Goal: Task Accomplishment & Management: Manage account settings

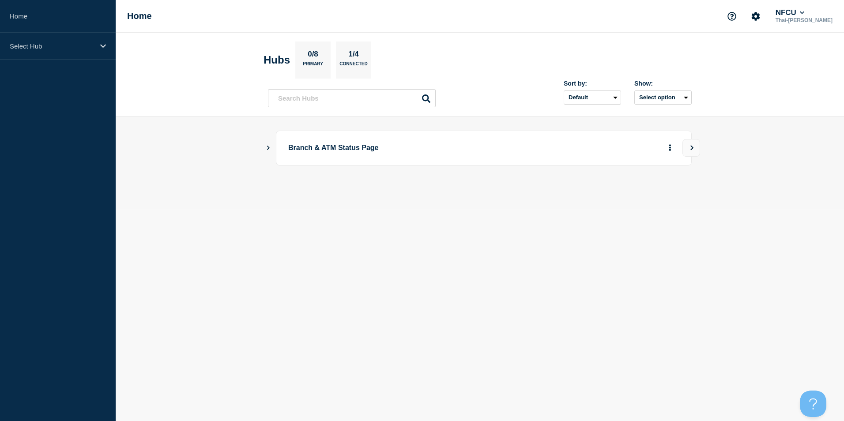
drag, startPoint x: 455, startPoint y: 292, endPoint x: 390, endPoint y: 217, distance: 98.9
click at [453, 291] on body "Home Select Hub Home NFCU Thai-Luan Nguyen Hubs 0/8 Primary 1/4 Connected Sort …" at bounding box center [422, 210] width 844 height 421
click at [55, 46] on p "Select Hub" at bounding box center [52, 46] width 85 height 8
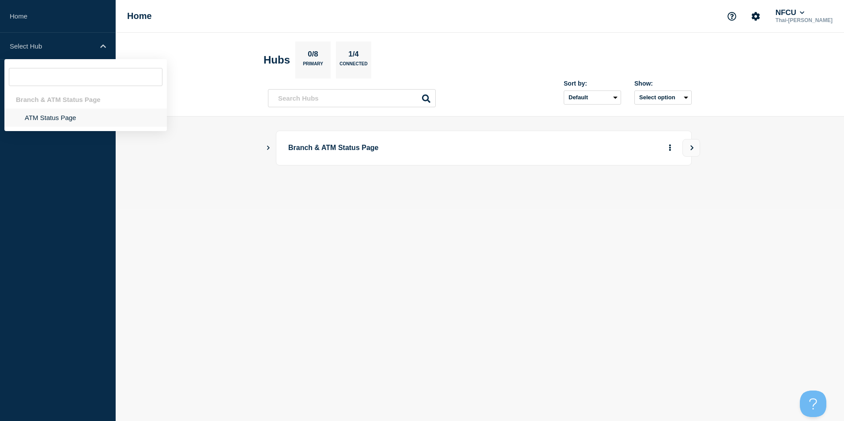
click at [54, 118] on li "ATM Status Page" at bounding box center [85, 118] width 162 height 18
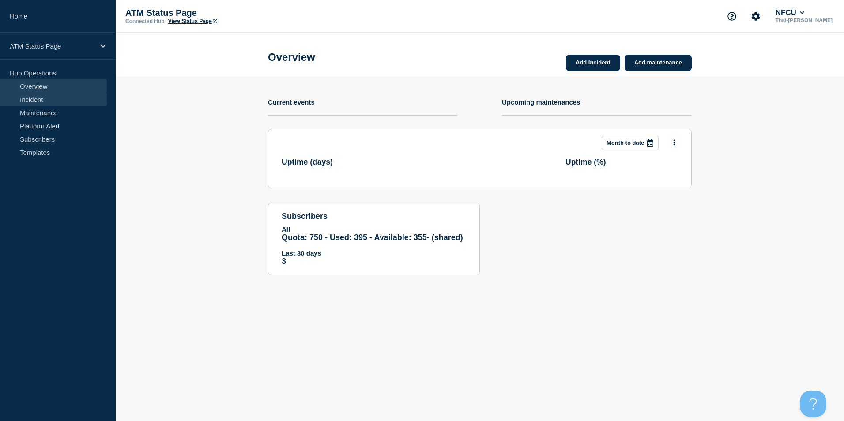
click at [32, 101] on link "Incident" at bounding box center [53, 99] width 107 height 13
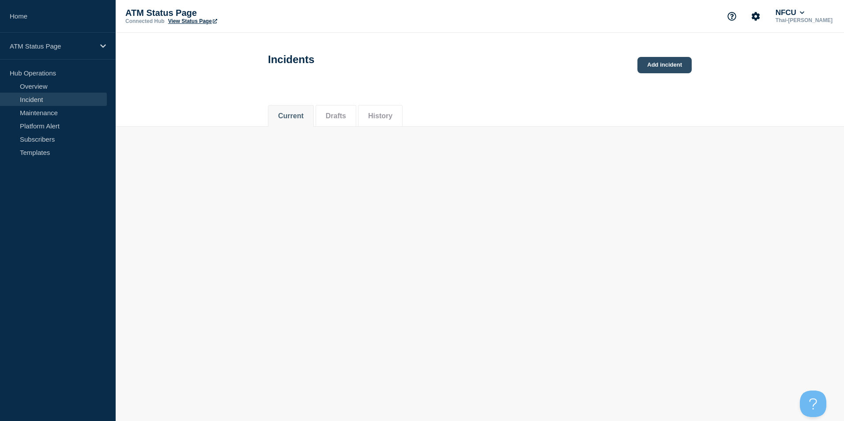
click at [644, 68] on link "Add incident" at bounding box center [664, 65] width 54 height 16
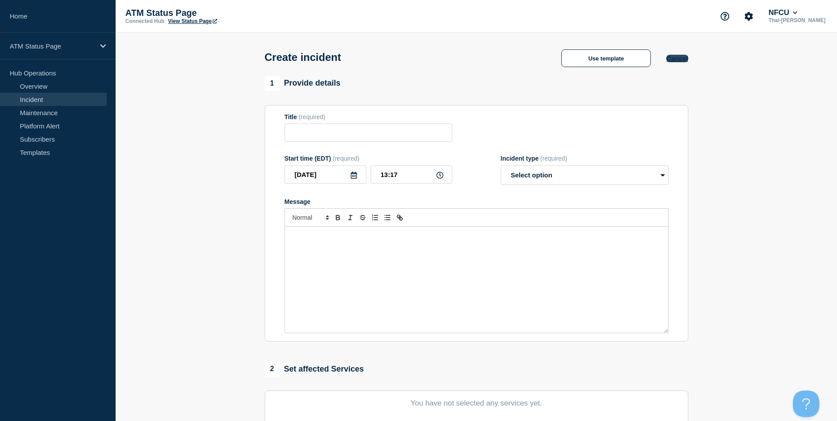
click at [682, 61] on button "Cancel" at bounding box center [678, 59] width 22 height 8
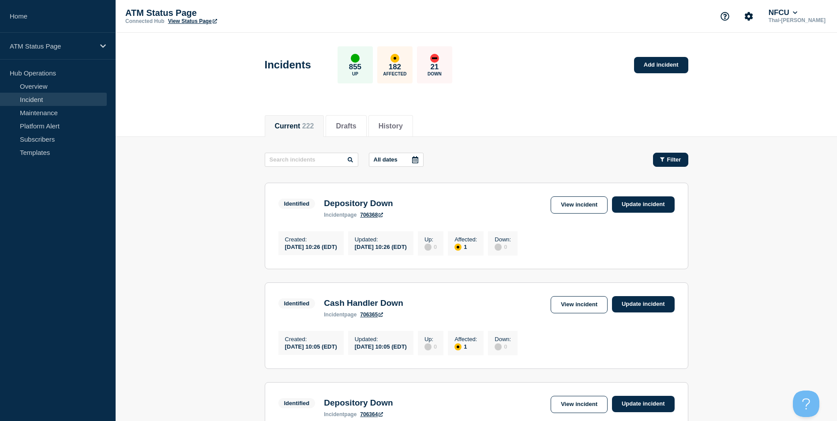
click at [673, 162] on span "Filter" at bounding box center [674, 159] width 14 height 7
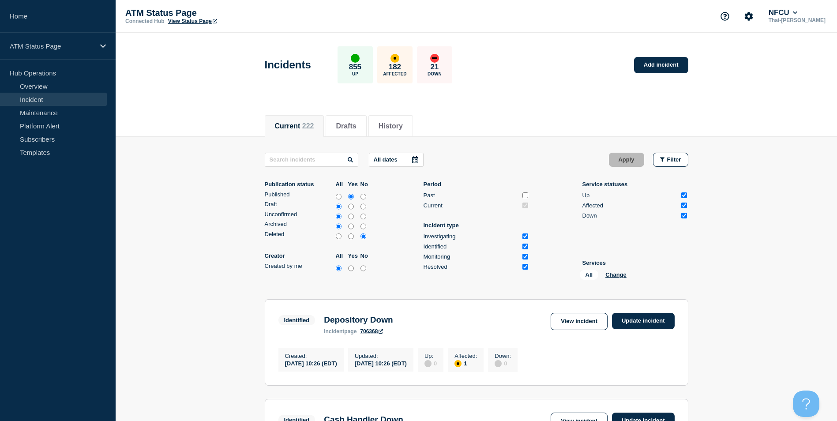
click at [619, 280] on div "All Change" at bounding box center [624, 277] width 88 height 14
click at [619, 275] on button "Change" at bounding box center [616, 274] width 21 height 7
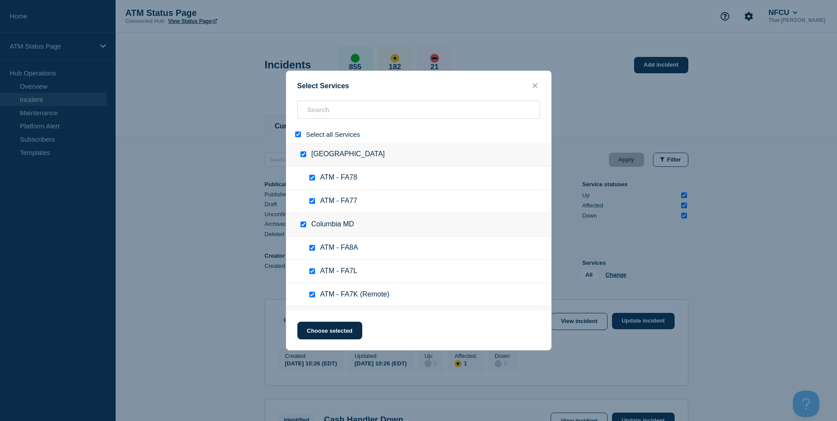
click at [297, 135] on input "select all" at bounding box center [298, 135] width 6 height 6
checkbox input "false"
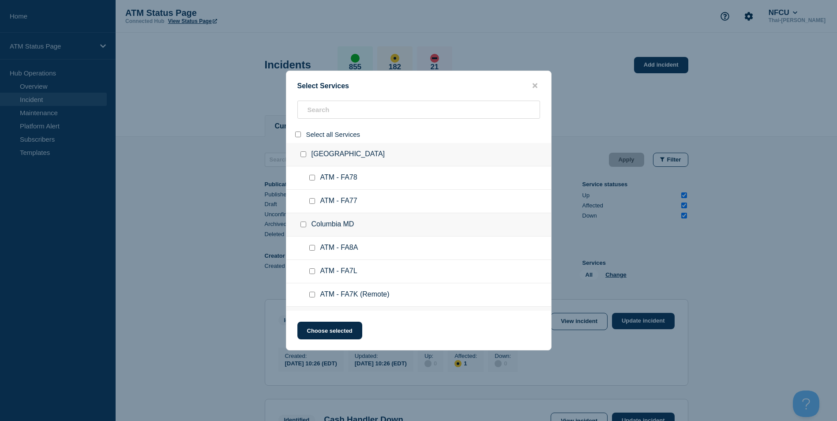
checkbox input "false"
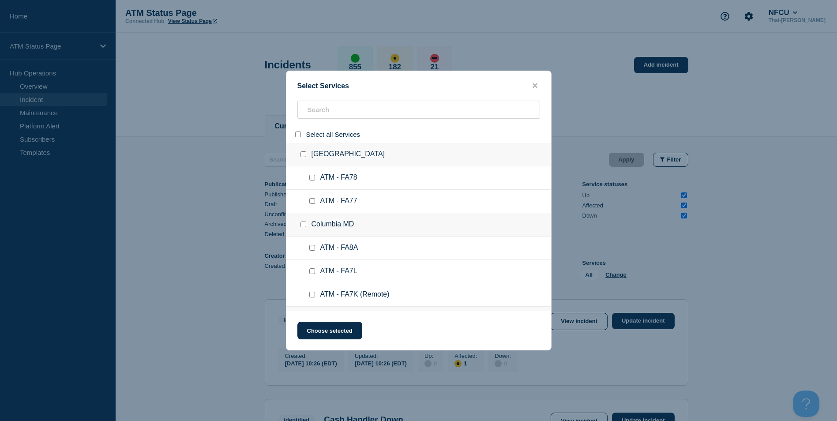
checkbox input "false"
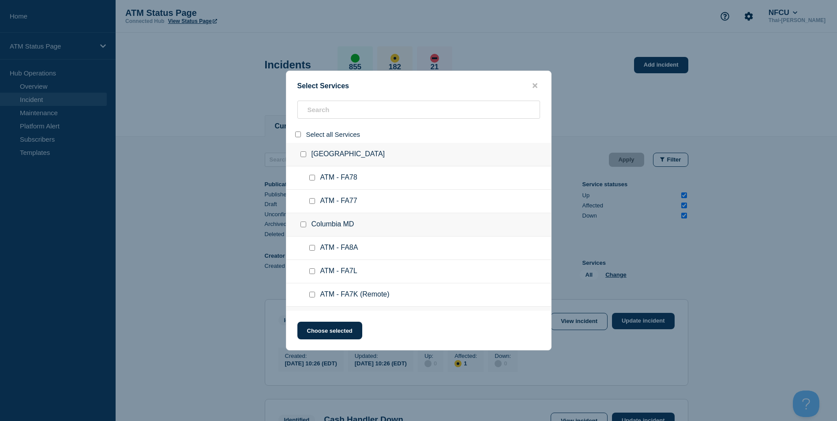
checkbox input "false"
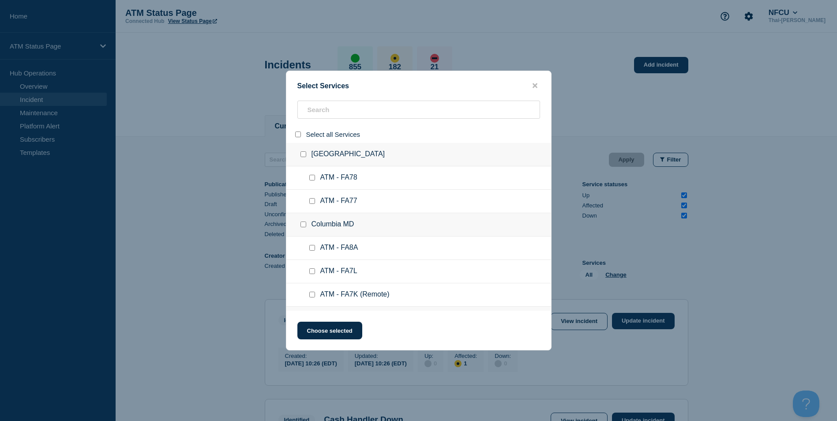
checkbox input "false"
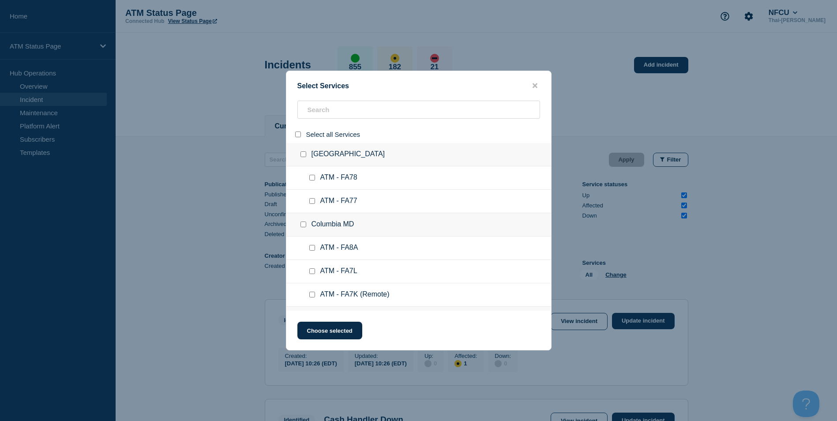
checkbox input "false"
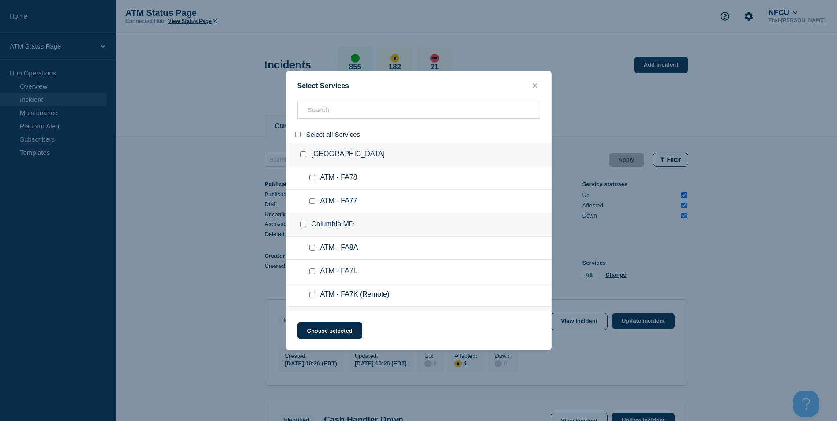
checkbox input "false"
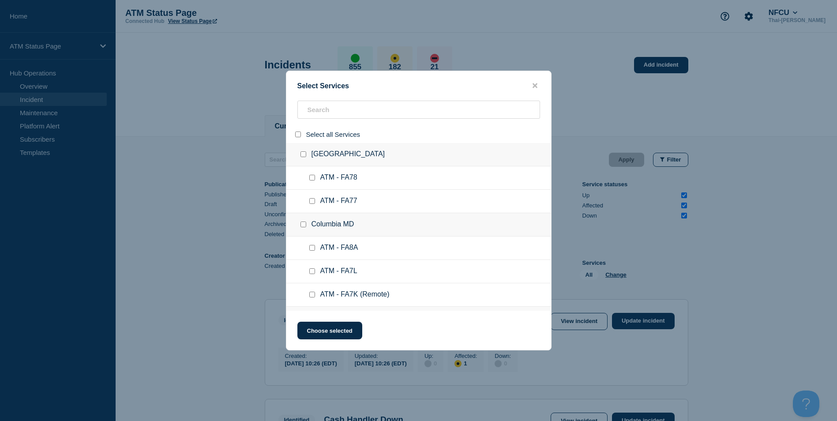
checkbox input "false"
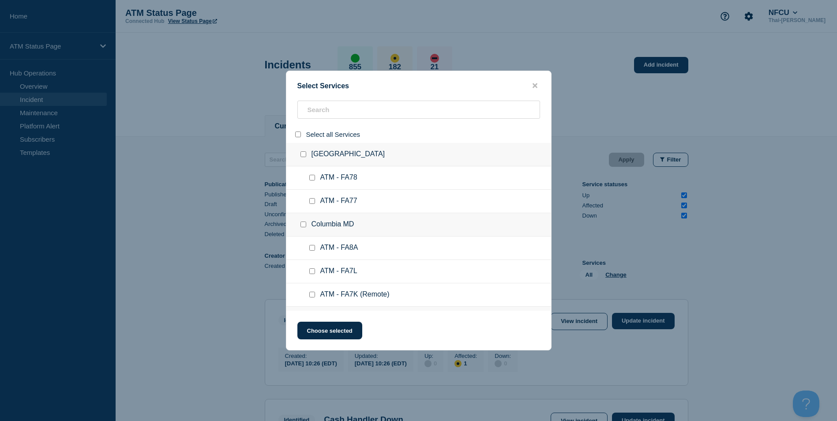
checkbox input "false"
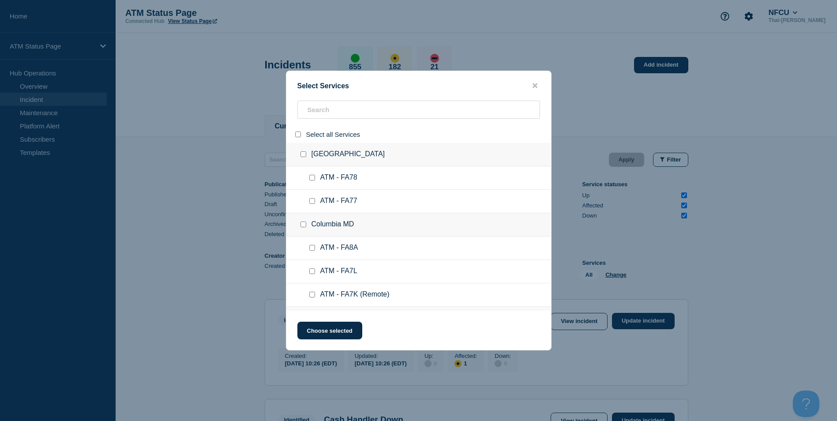
checkbox input "false"
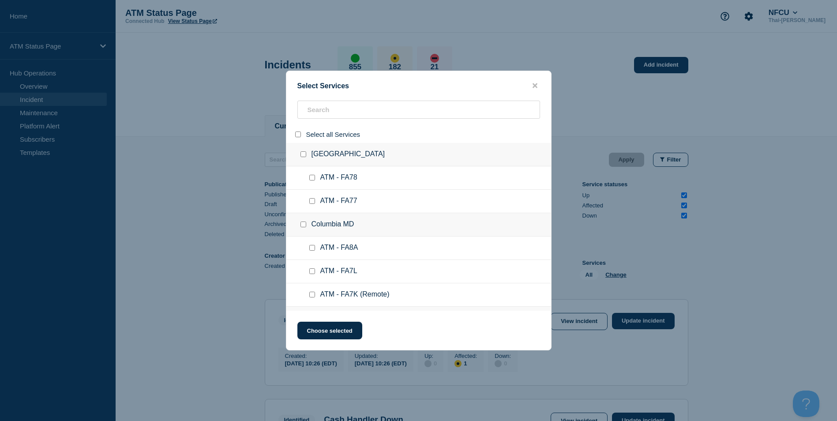
checkbox input "false"
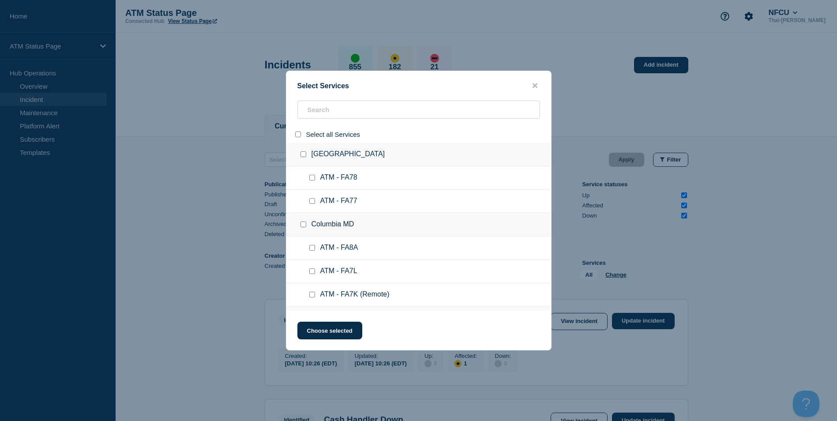
checkbox input "false"
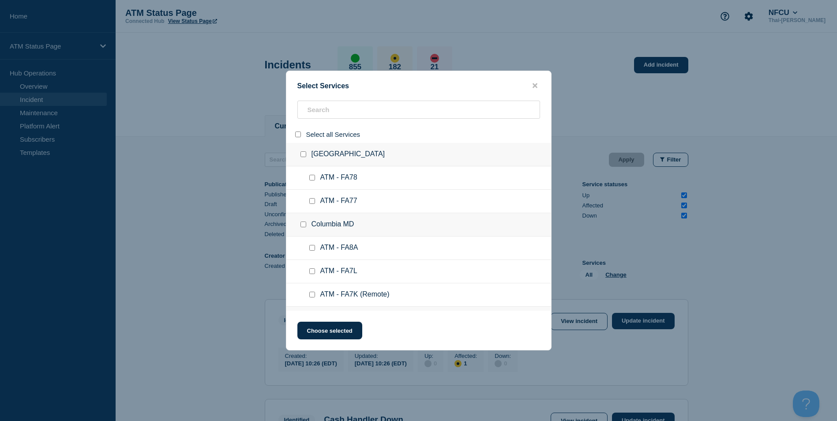
checkbox input "false"
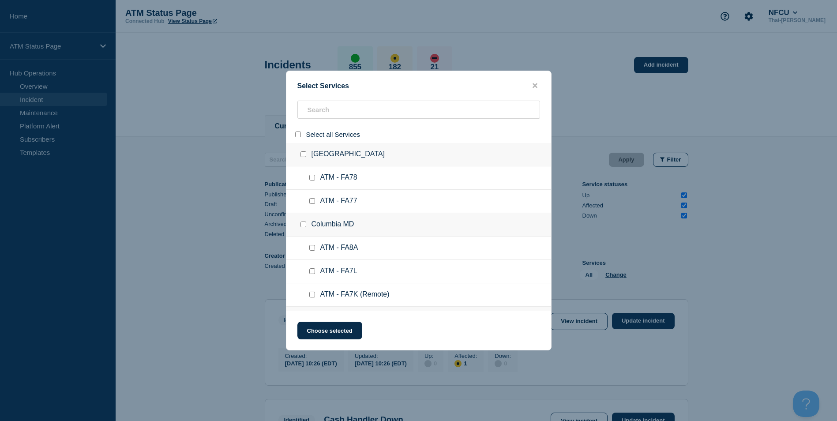
checkbox input "false"
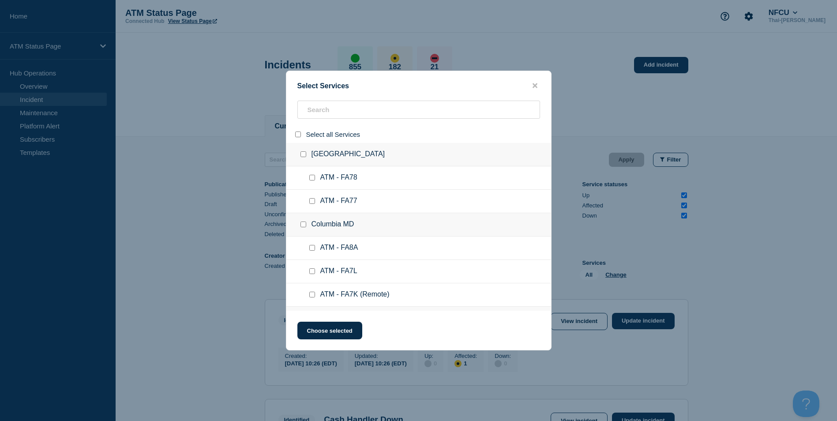
checkbox input "false"
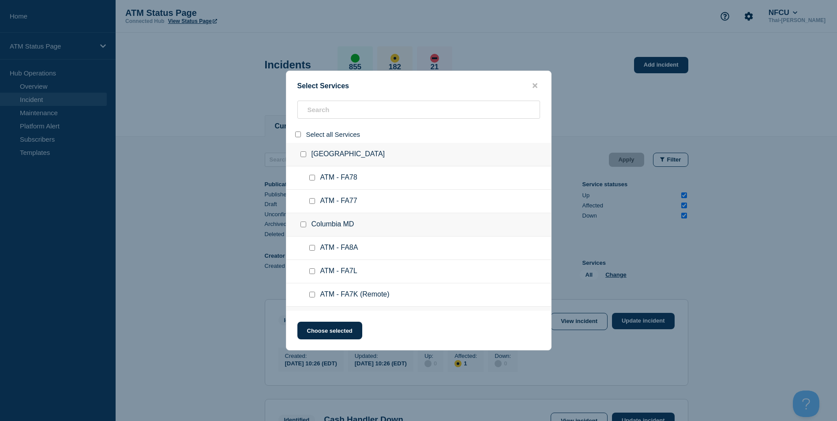
checkbox input "false"
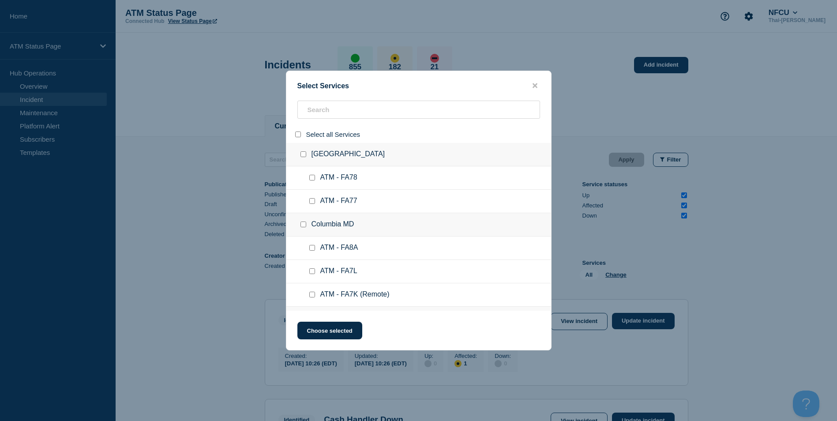
checkbox input "false"
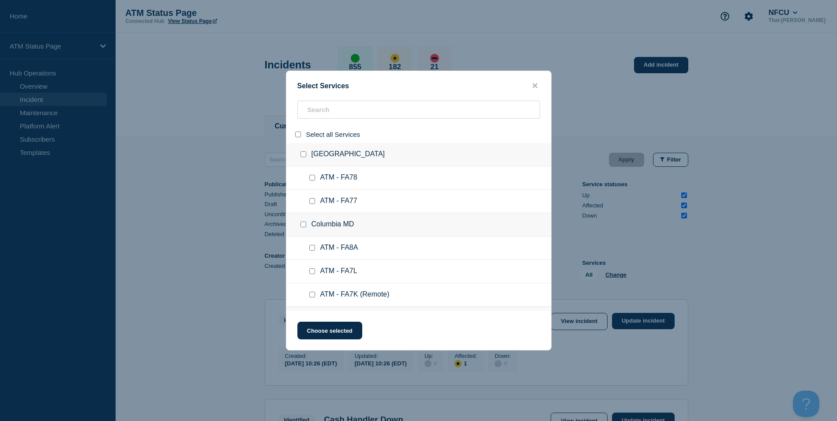
checkbox input "false"
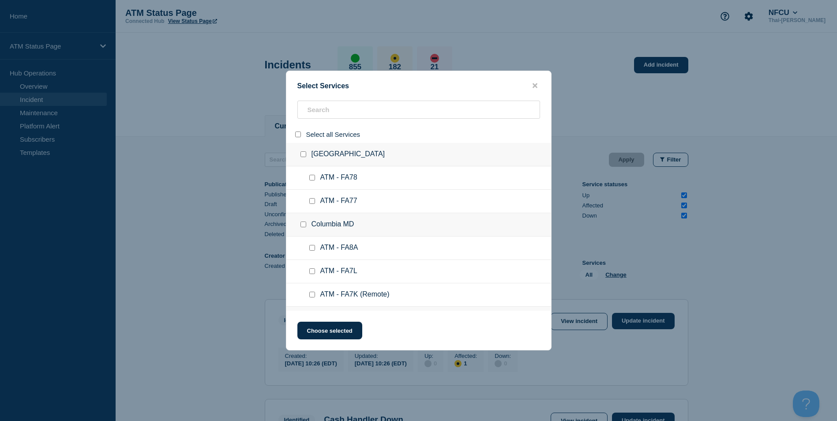
checkbox input "false"
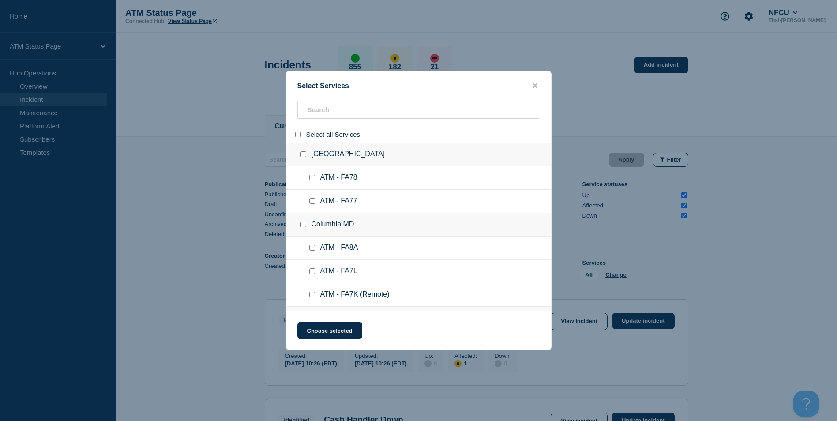
checkbox input "false"
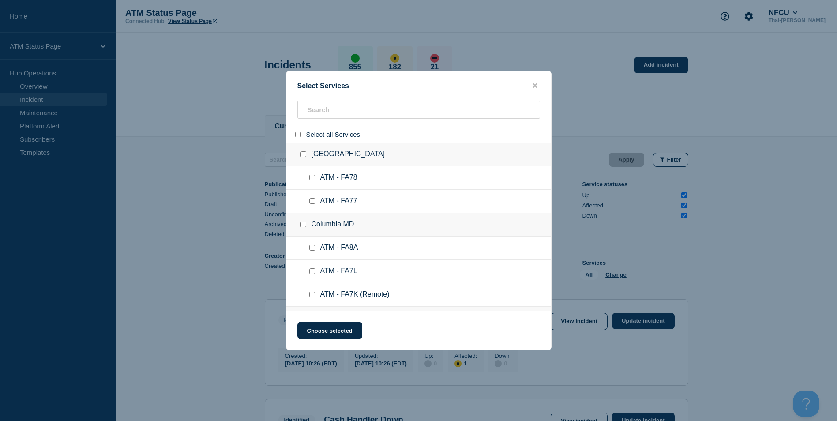
checkbox input "false"
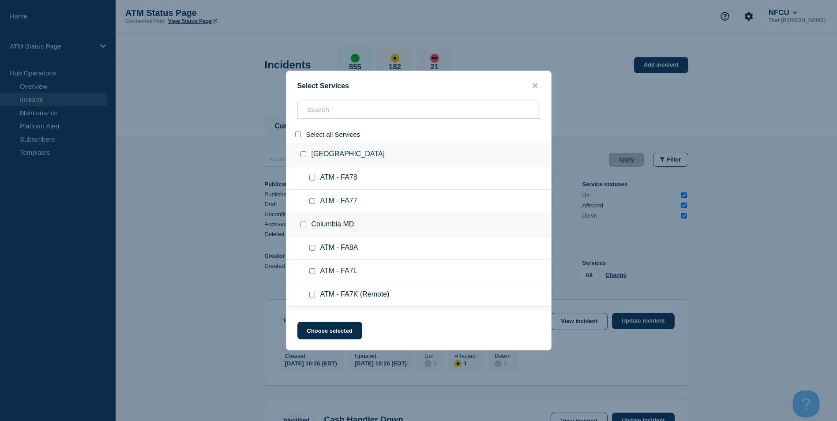
checkbox input "false"
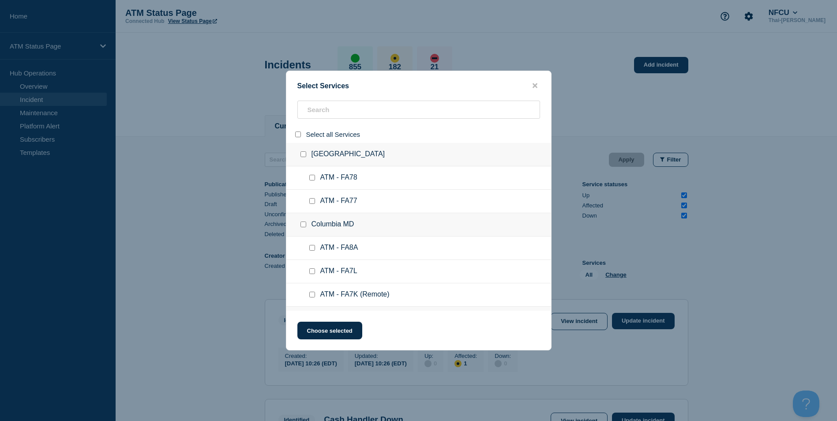
checkbox input "false"
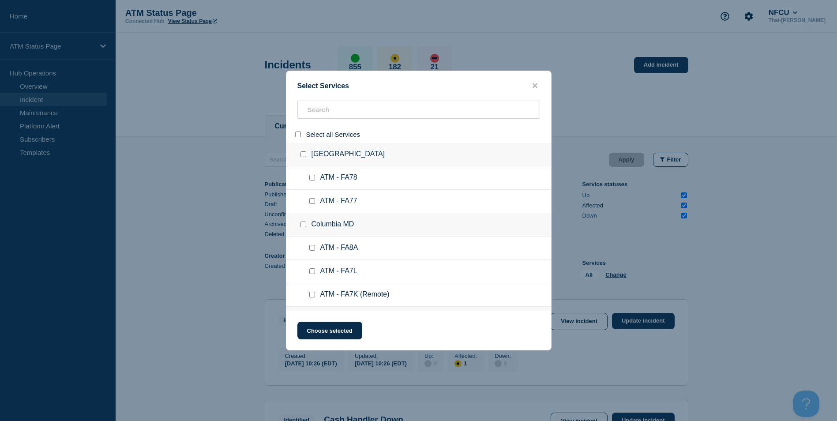
checkbox input "false"
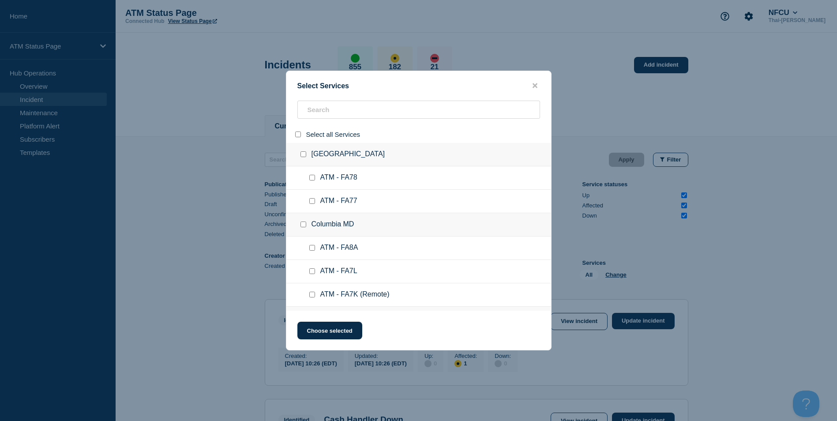
checkbox input "false"
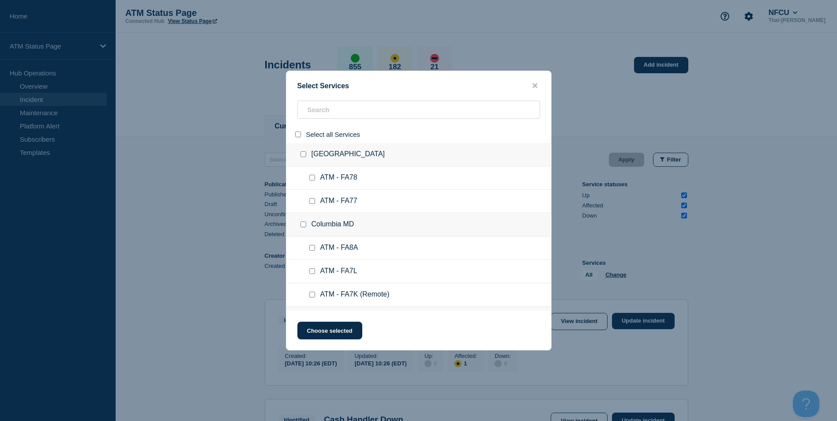
checkbox input "false"
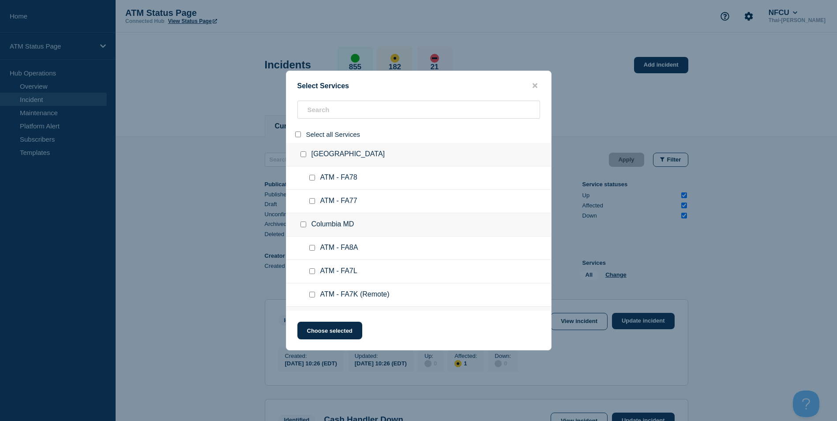
checkbox input "false"
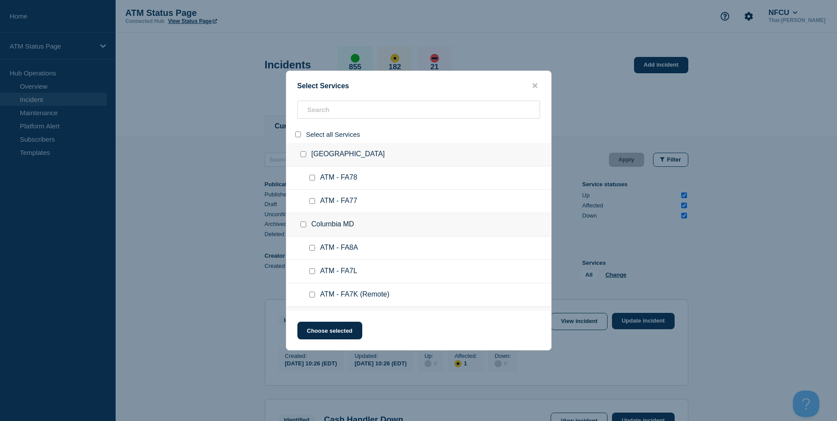
checkbox input "false"
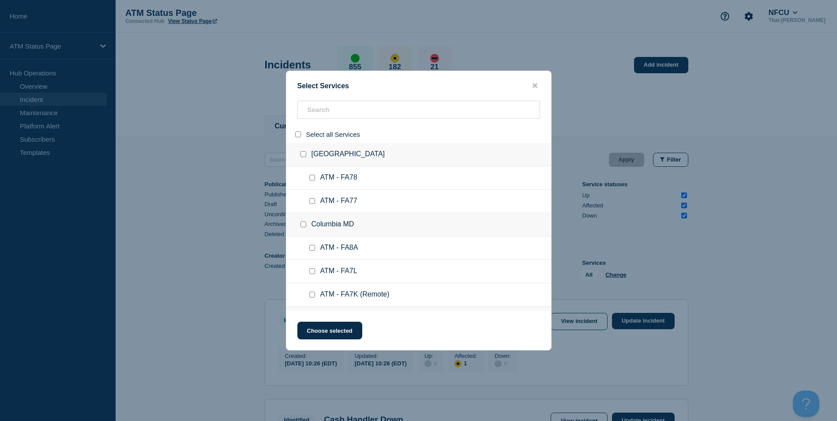
checkbox input "false"
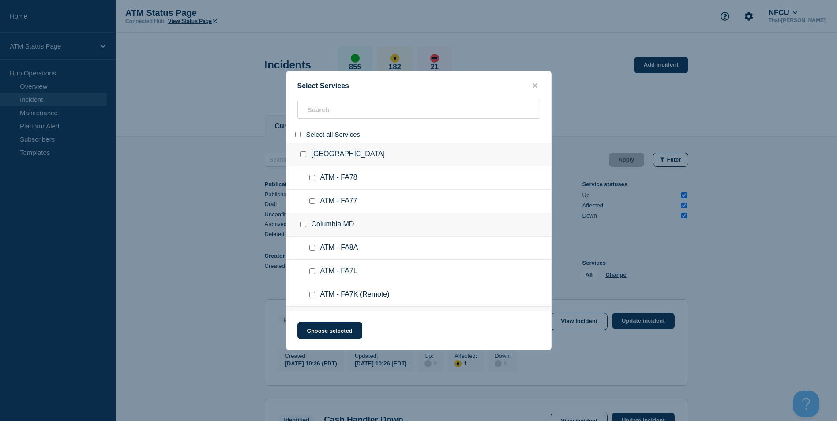
checkbox input "false"
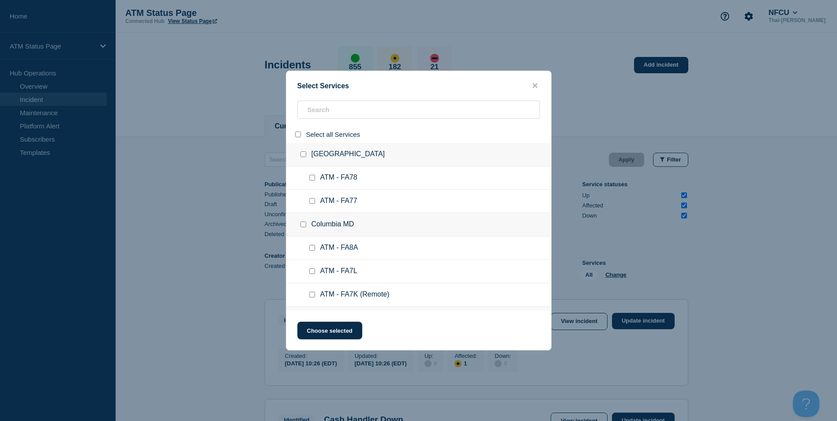
checkbox input "false"
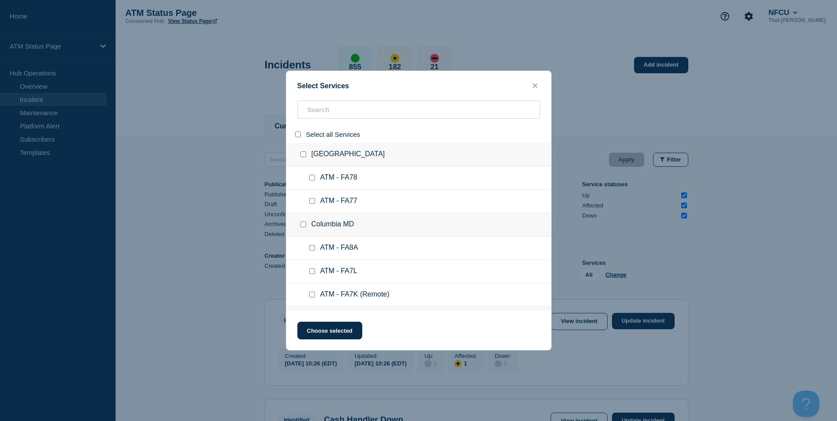
checkbox input "false"
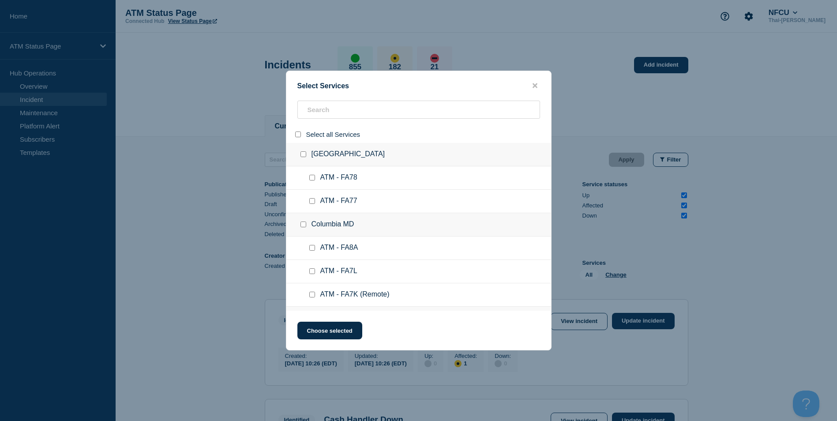
checkbox input "false"
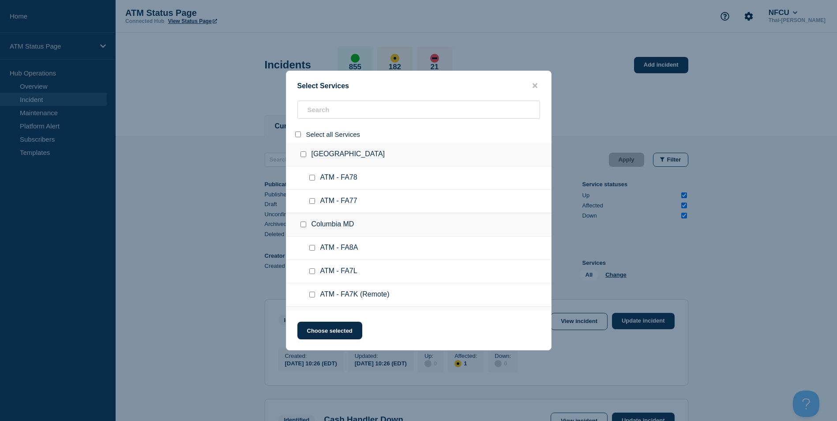
checkbox input "false"
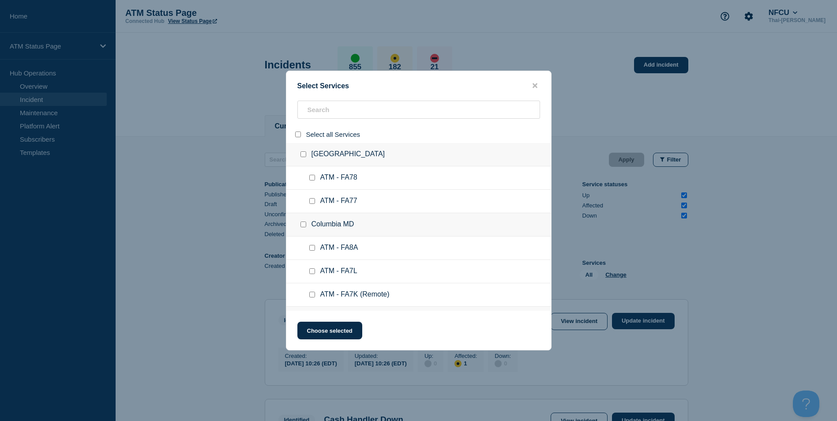
checkbox input "false"
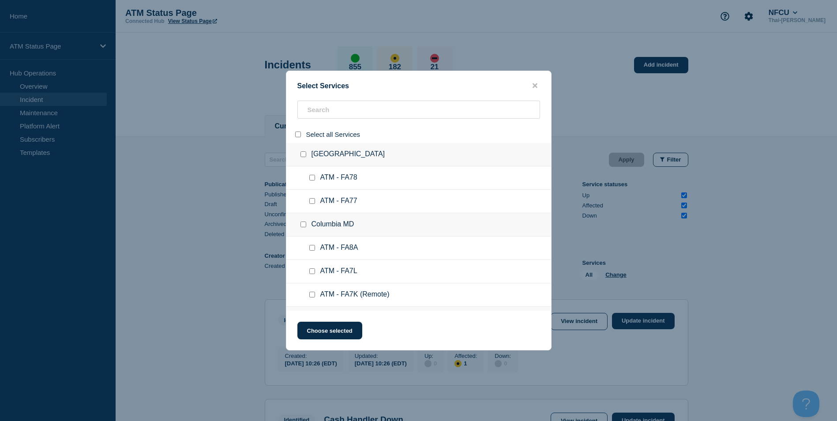
checkbox input "false"
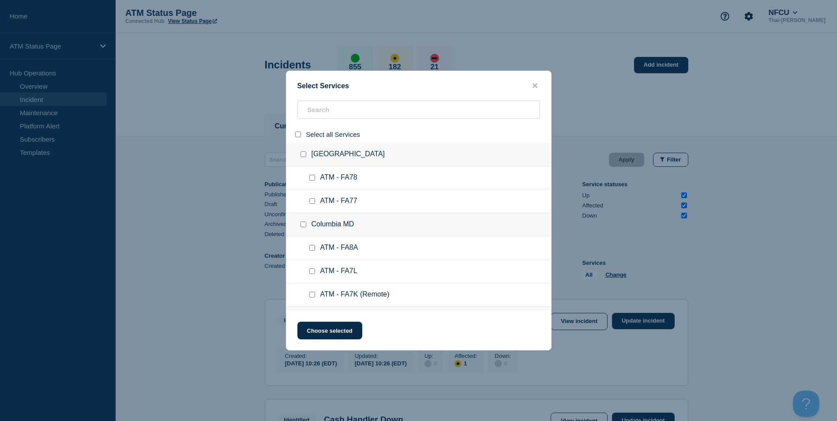
checkbox input "false"
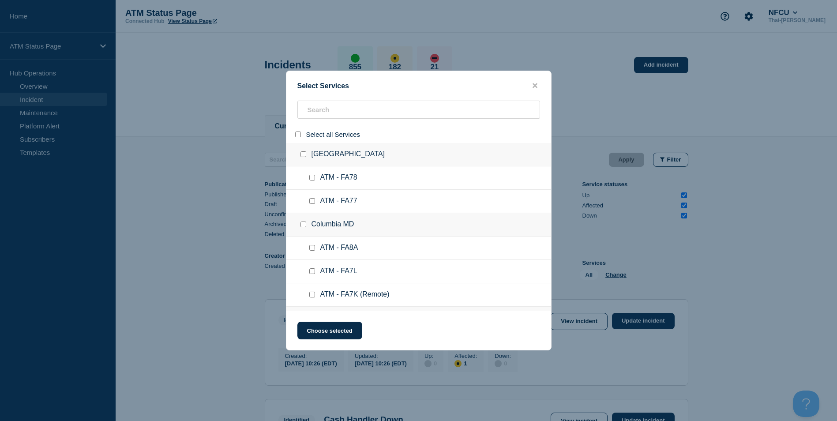
checkbox input "false"
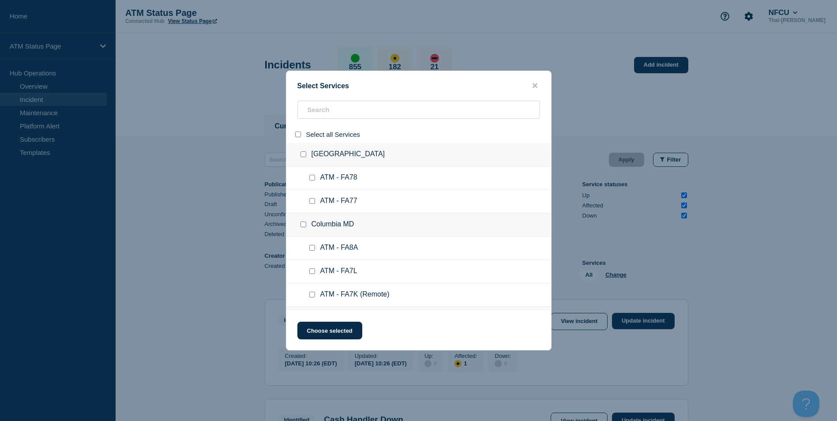
checkbox input "false"
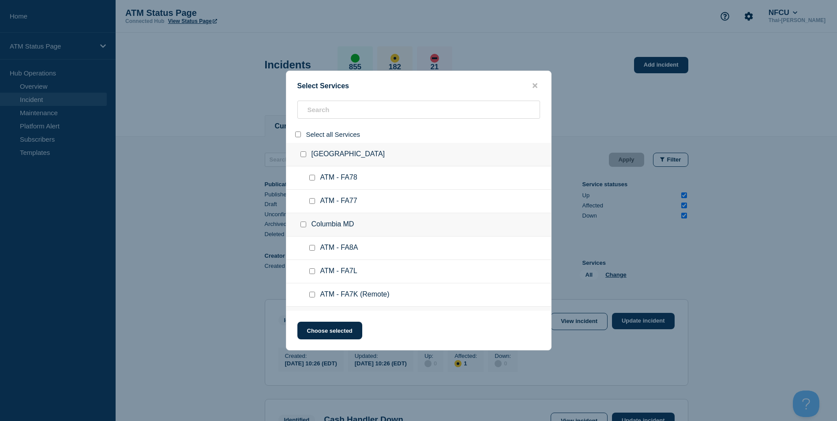
checkbox input "false"
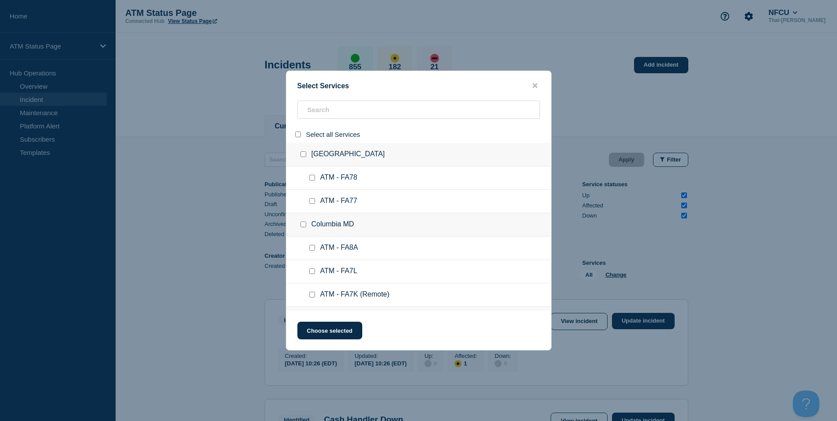
checkbox input "false"
click at [330, 116] on input "search" at bounding box center [419, 110] width 243 height 18
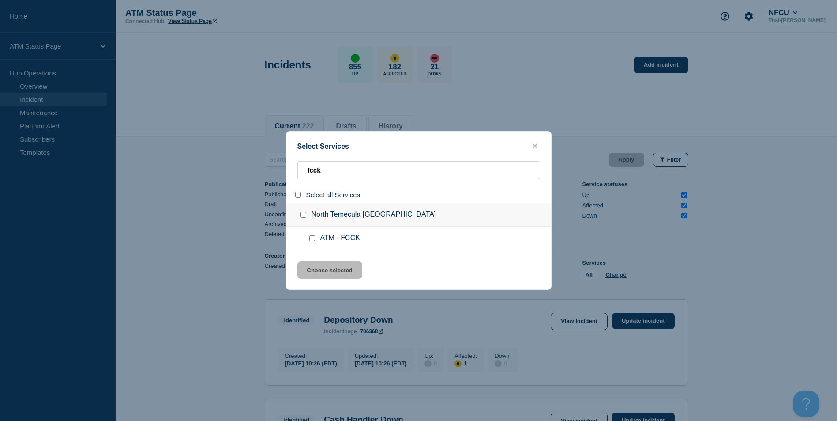
click at [311, 235] on div at bounding box center [314, 238] width 13 height 9
click at [311, 244] on ul "ATM - FCCK" at bounding box center [418, 238] width 265 height 23
click at [312, 237] on input "service: ATM - FCCK" at bounding box center [312, 238] width 6 height 6
click at [332, 267] on button "Choose selected" at bounding box center [330, 270] width 65 height 18
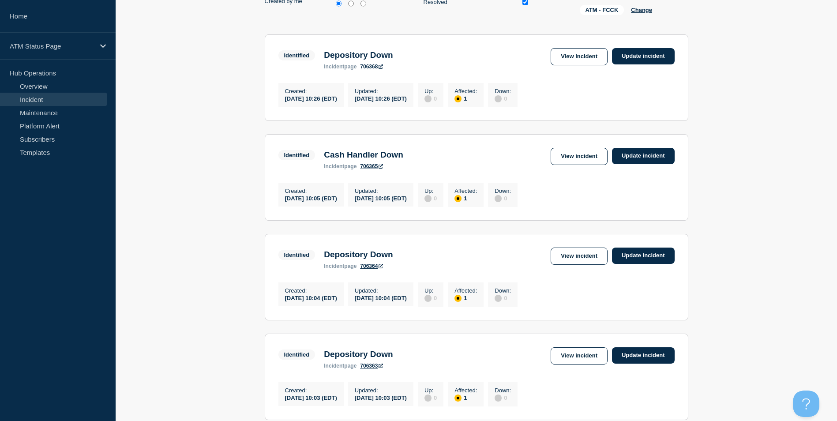
scroll to position [44, 0]
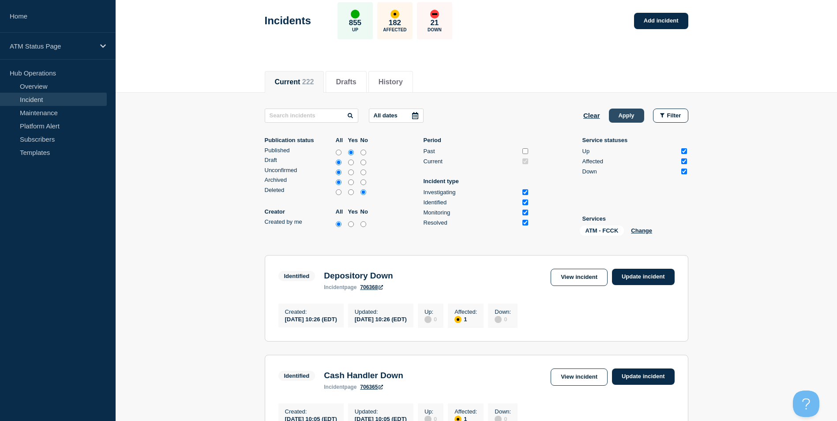
click at [629, 117] on button "Apply" at bounding box center [626, 116] width 35 height 14
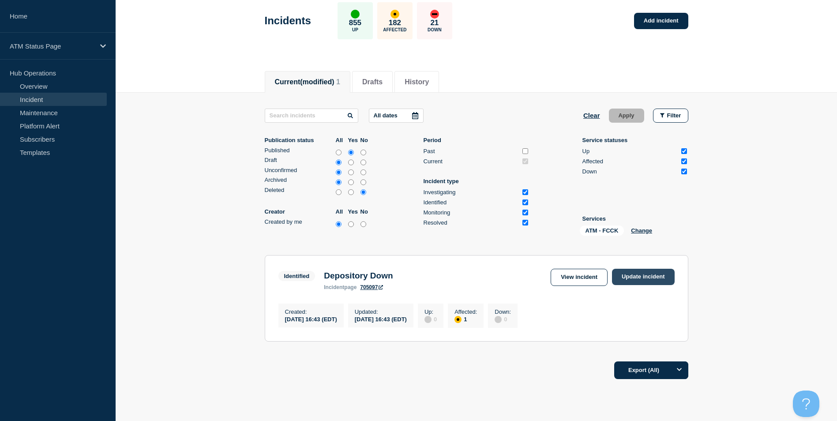
click at [635, 276] on link "Update incident" at bounding box center [643, 277] width 63 height 16
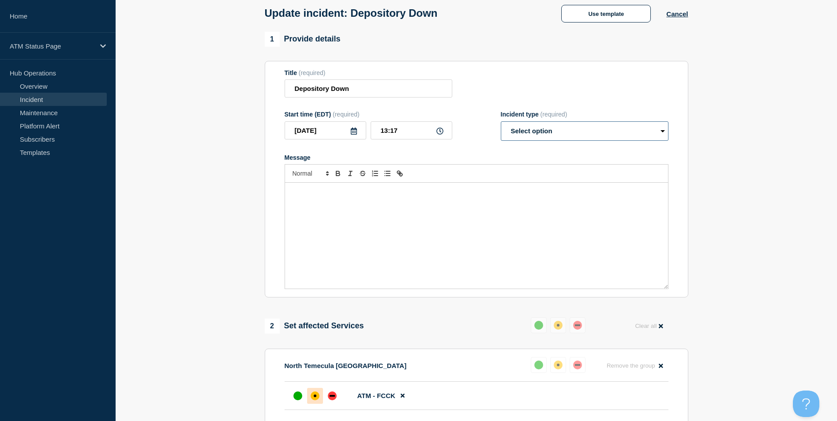
click at [583, 136] on select "Select option Investigating Identified Monitoring Resolved" at bounding box center [585, 130] width 168 height 19
click at [501, 123] on select "Select option Investigating Identified Monitoring Resolved" at bounding box center [585, 130] width 168 height 19
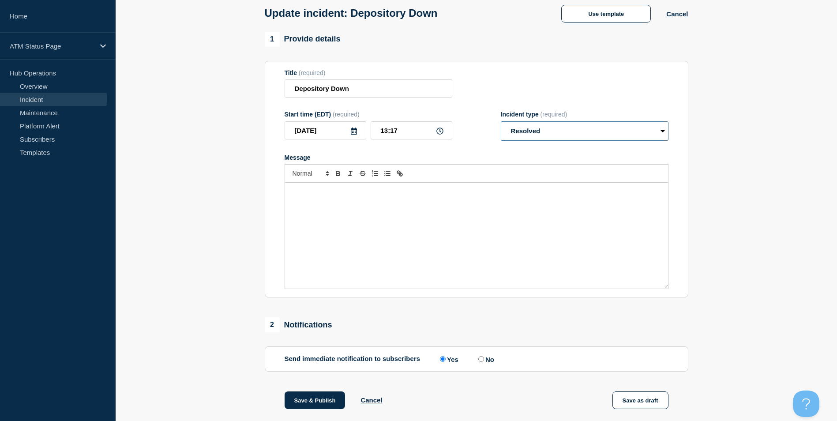
scroll to position [144, 0]
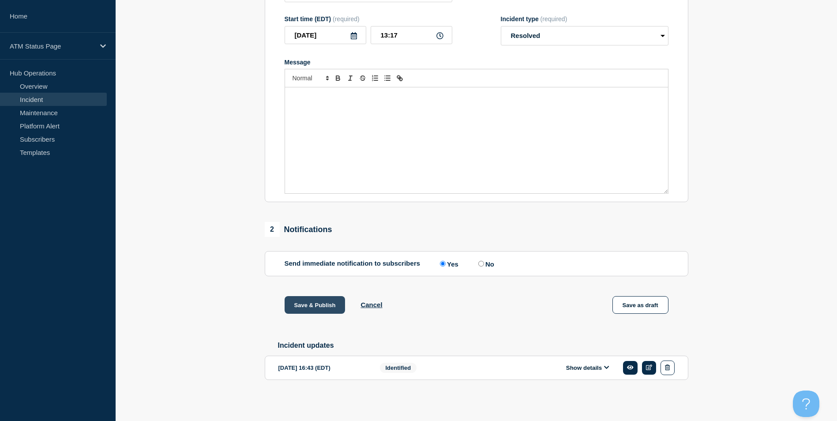
click at [315, 302] on button "Save & Publish" at bounding box center [315, 305] width 61 height 18
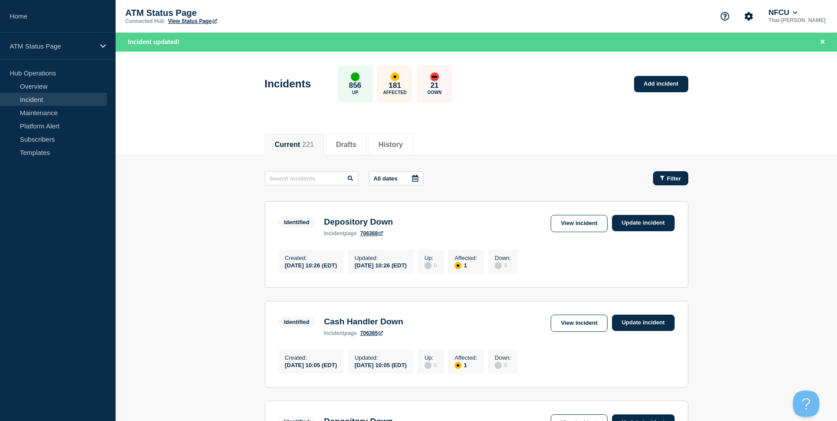
click at [669, 178] on span "Filter" at bounding box center [674, 178] width 14 height 7
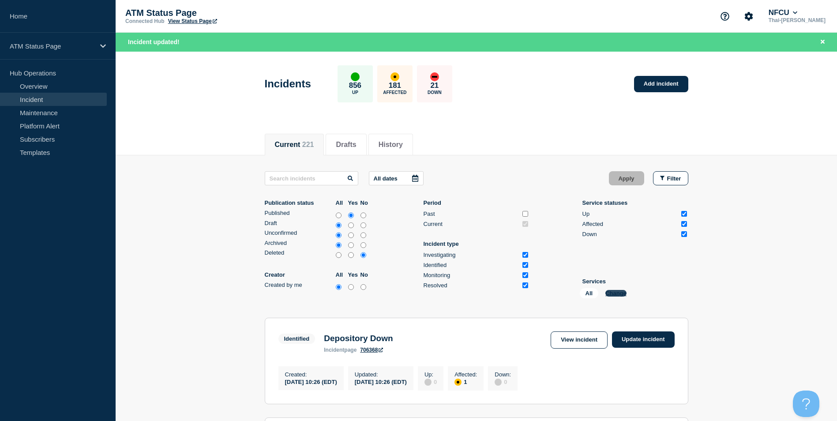
click at [616, 292] on button "Change" at bounding box center [616, 293] width 21 height 7
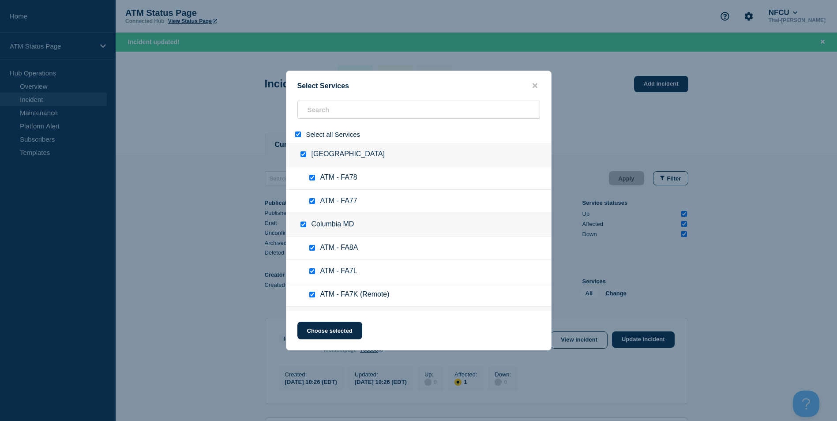
click at [298, 136] on input "select all" at bounding box center [298, 135] width 6 height 6
click at [336, 114] on input "search" at bounding box center [419, 110] width 243 height 18
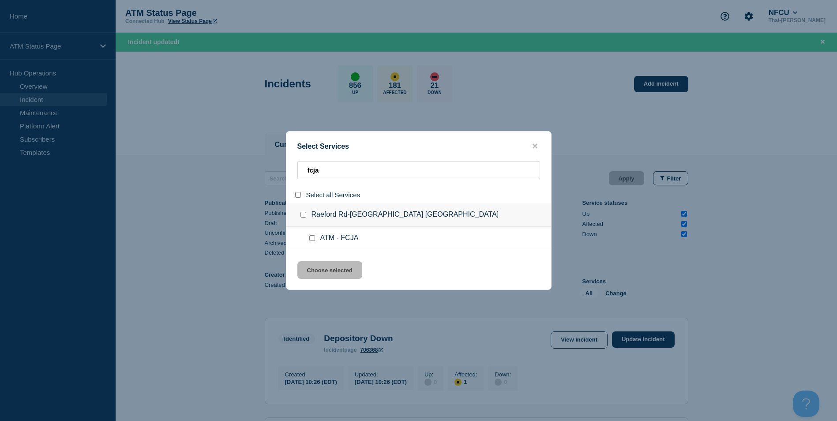
click at [314, 240] on input "service: ATM - FCJA" at bounding box center [312, 238] width 6 height 6
click at [327, 264] on button "Choose selected" at bounding box center [330, 270] width 65 height 18
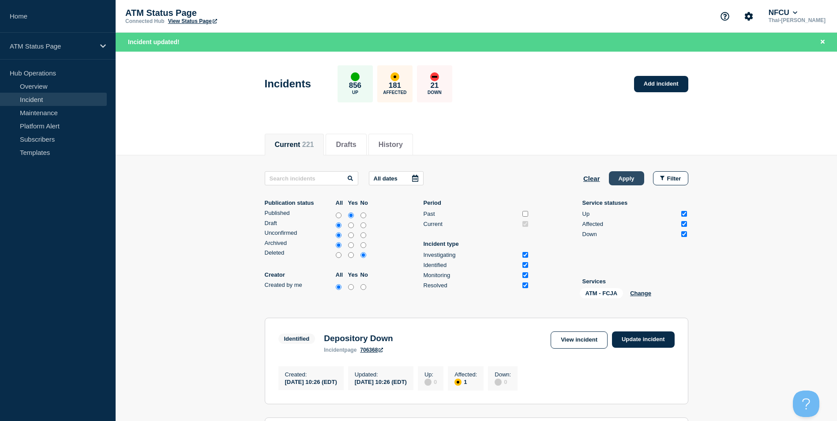
click at [632, 174] on button "Apply" at bounding box center [626, 178] width 35 height 14
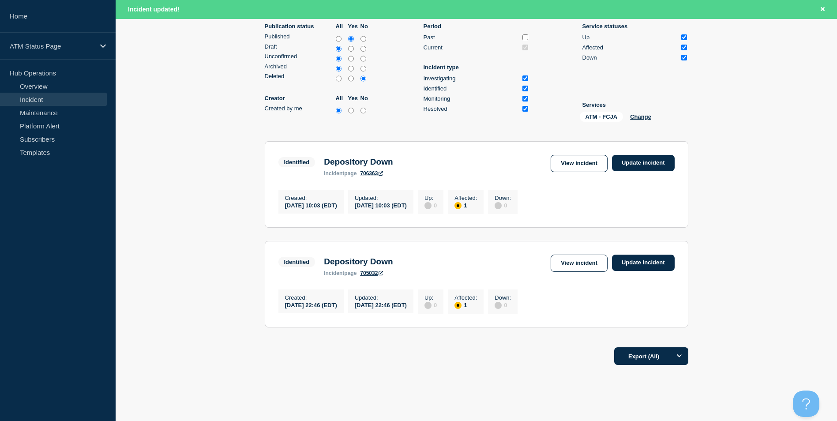
click at [731, 186] on main "All dates Clear Apply Filter Publication status All Yes No Published Draft Unco…" at bounding box center [477, 160] width 722 height 362
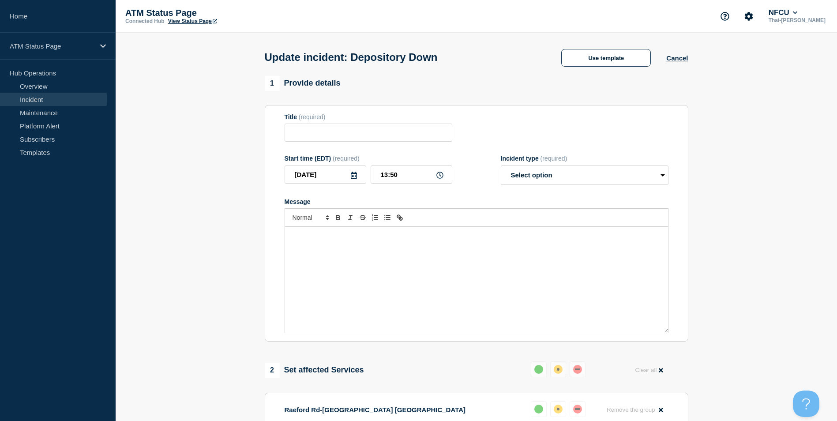
type input "Depository Down"
click at [582, 176] on select "Select option Investigating Identified Monitoring Resolved" at bounding box center [585, 175] width 168 height 19
select select "resolved"
click at [501, 167] on select "Select option Investigating Identified Monitoring Resolved" at bounding box center [585, 175] width 168 height 19
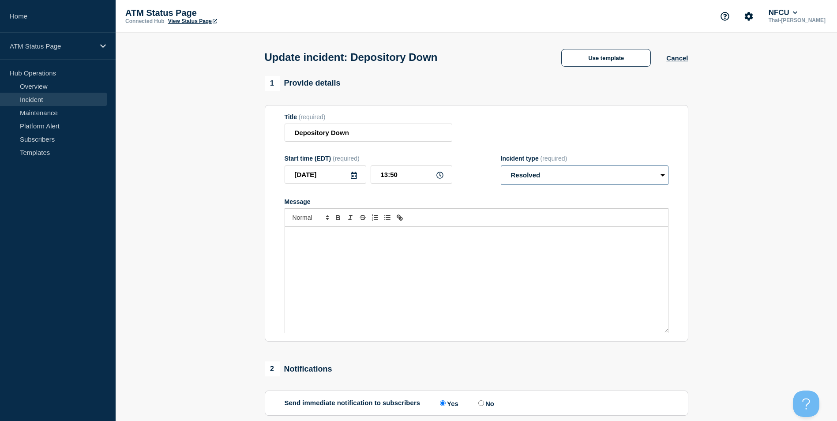
scroll to position [144, 0]
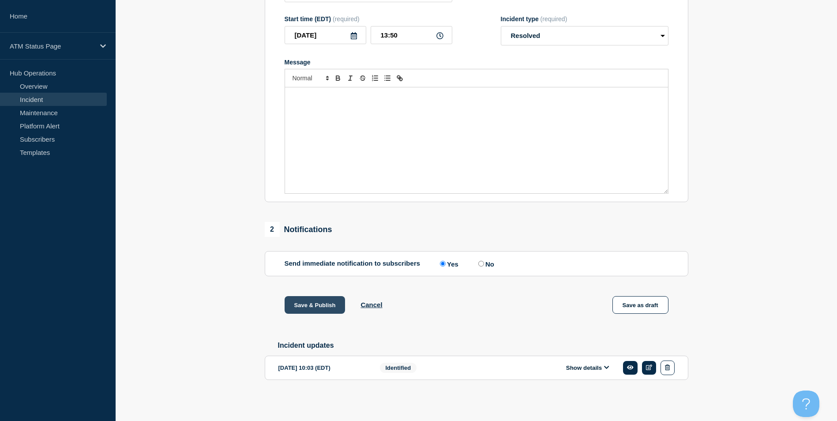
click at [322, 304] on button "Save & Publish" at bounding box center [315, 305] width 61 height 18
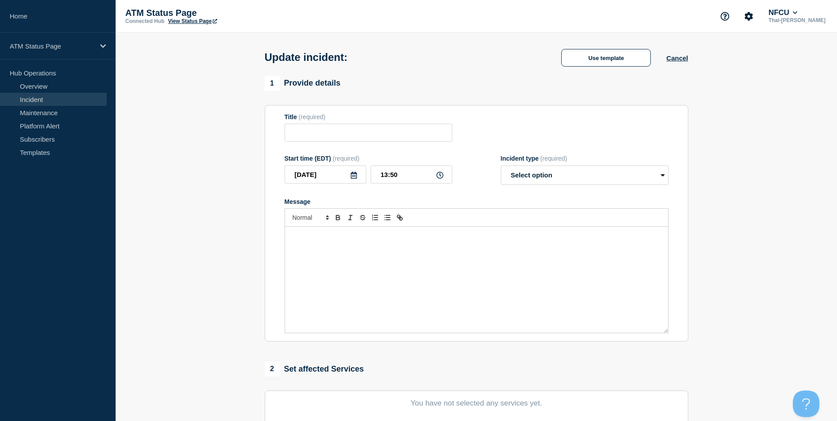
type input "Depository Down"
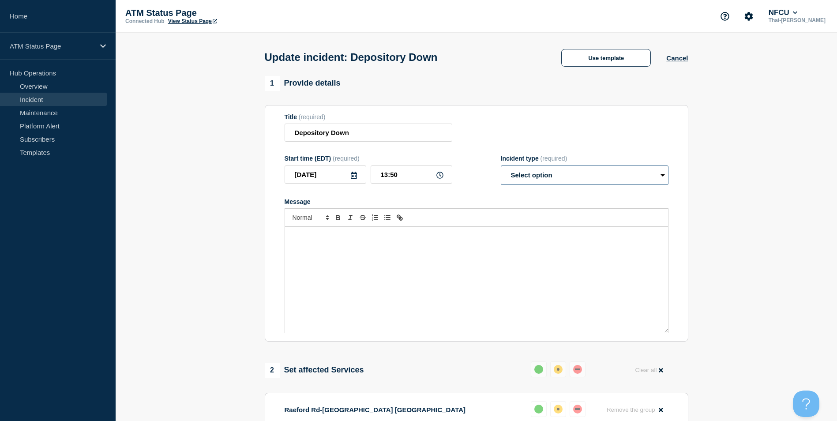
click at [591, 182] on select "Select option Investigating Identified Monitoring Resolved" at bounding box center [585, 175] width 168 height 19
select select "resolved"
click at [501, 167] on select "Select option Investigating Identified Monitoring Resolved" at bounding box center [585, 175] width 168 height 19
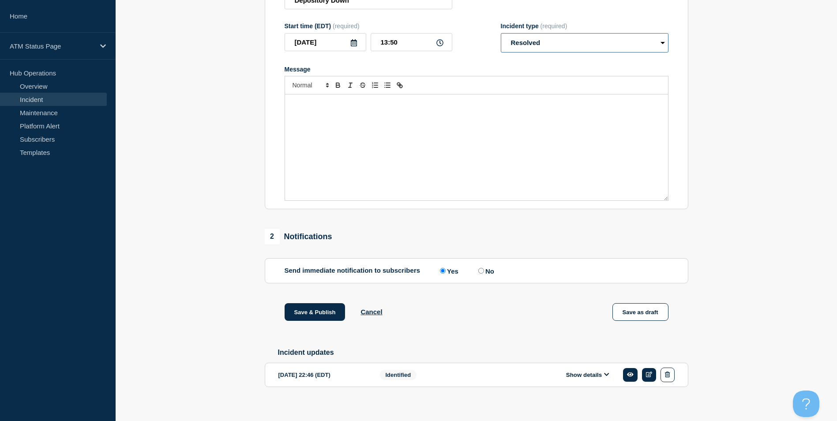
scroll to position [144, 0]
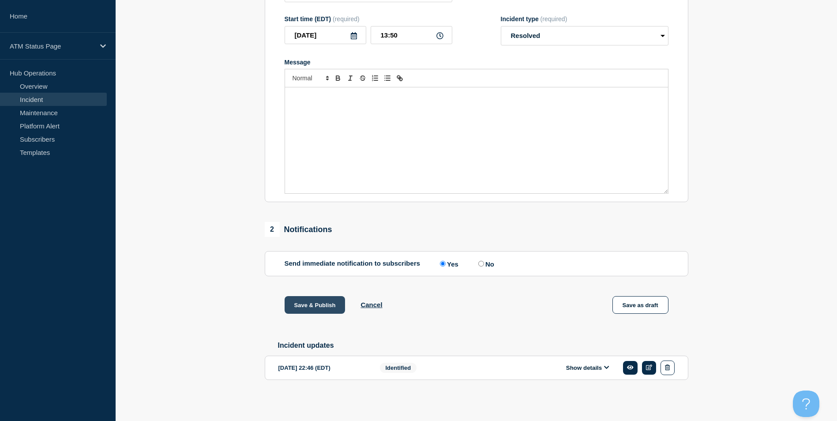
click at [323, 309] on button "Save & Publish" at bounding box center [315, 305] width 61 height 18
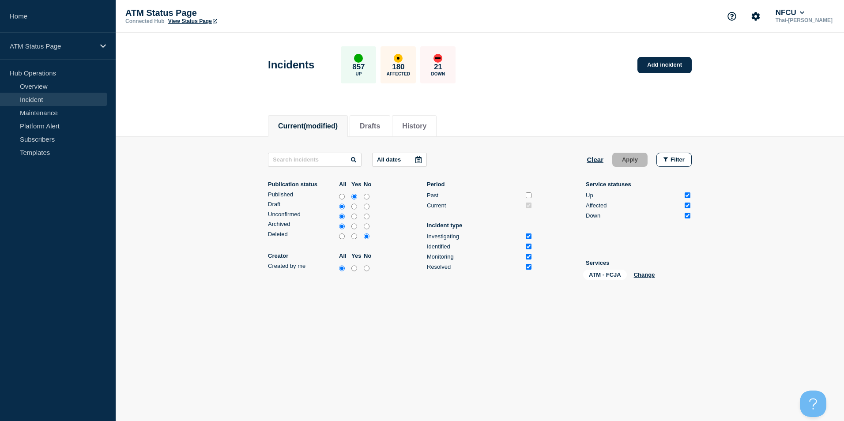
click at [682, 76] on div "Incidents 857 Up 180 Affected 21 Down Add incident" at bounding box center [480, 62] width 444 height 54
click at [677, 71] on link "Add incident" at bounding box center [664, 65] width 54 height 16
